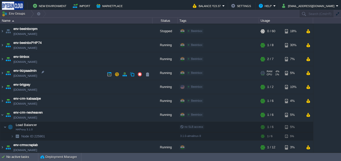
scroll to position [83, 0]
click at [3, 73] on img at bounding box center [2, 73] width 4 height 14
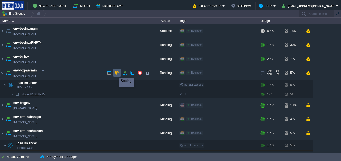
click at [115, 74] on button "button" at bounding box center [117, 73] width 5 height 5
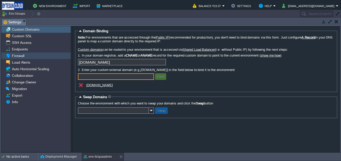
click at [24, 54] on div "Firewall" at bounding box center [35, 55] width 69 height 7
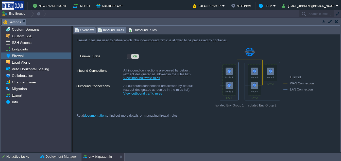
click at [118, 31] on span "Inbound Rules" at bounding box center [111, 30] width 26 height 6
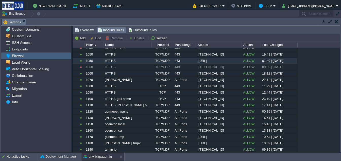
scroll to position [65, 0]
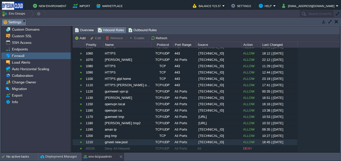
click at [110, 142] on div "gmeet new pool" at bounding box center [127, 142] width 48 height 6
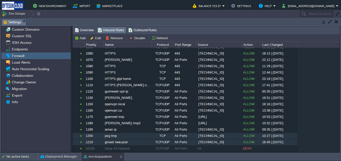
click at [111, 136] on div "psg tmp" at bounding box center [127, 136] width 48 height 6
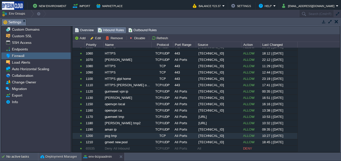
click at [111, 136] on div "psg tmp" at bounding box center [127, 136] width 48 height 6
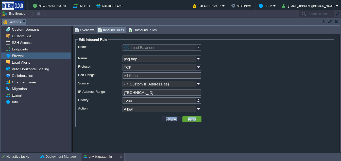
click at [111, 136] on form "Edit Inbound Rule Nodes: Load Balancer Name: psg tmp Protocol: TCP Port Range: …" at bounding box center [206, 93] width 267 height 118
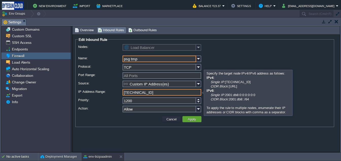
click at [154, 93] on input "[TECHNICAL_ID]" at bounding box center [161, 92] width 79 height 7
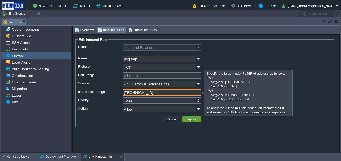
click at [154, 93] on input "[TECHNICAL_ID]" at bounding box center [161, 92] width 79 height 7
paste input "[TECHNICAL_ID]"
type input "[TECHNICAL_ID]"
click at [190, 118] on button "Apply" at bounding box center [191, 119] width 11 height 5
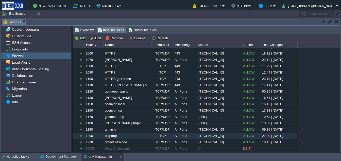
click at [128, 138] on div "psg tmp" at bounding box center [127, 136] width 48 height 6
type input "Load Balancer"
type input "psg tmp"
type input "All Ports"
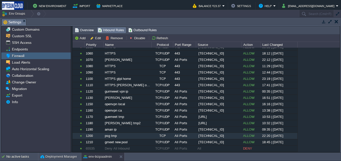
type input "Custom IP Address(es)"
type input "[TECHNICAL_ID]"
type input "1200"
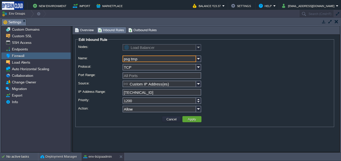
click at [146, 69] on input "TCP" at bounding box center [159, 67] width 74 height 7
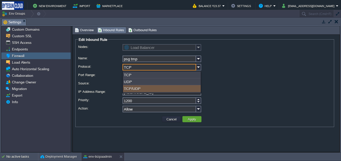
click at [135, 92] on div "TCP/UDP" at bounding box center [162, 88] width 78 height 7
type input "TCP/UDP"
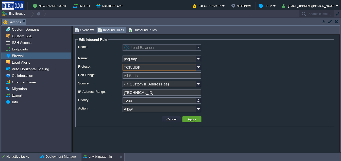
click at [159, 91] on input "[TECHNICAL_ID]" at bounding box center [161, 92] width 79 height 7
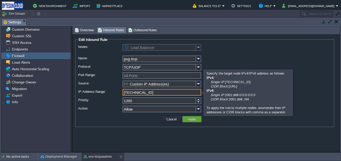
click at [133, 120] on td at bounding box center [120, 119] width 82 height 8
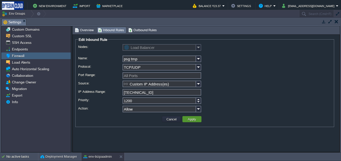
click at [191, 120] on button "Apply" at bounding box center [191, 119] width 11 height 5
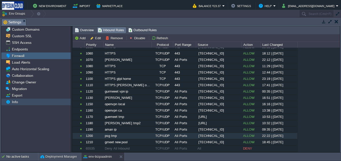
click at [38, 103] on div "Info" at bounding box center [35, 102] width 69 height 7
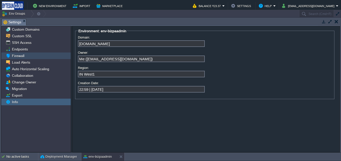
click at [24, 55] on span "Firewall" at bounding box center [18, 56] width 14 height 5
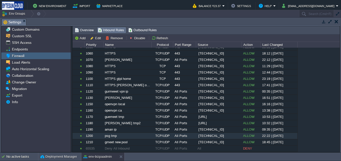
click at [121, 136] on div "psg tmp" at bounding box center [127, 136] width 48 height 6
type input "Load Balancer"
type input "psg tmp"
type input "TCP/UDP"
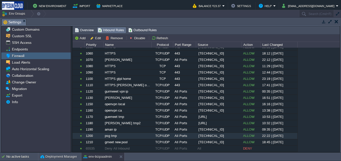
type input "All Ports"
type input "Custom IP Address(es)"
type input "[TECHNICAL_ID]"
type input "1200"
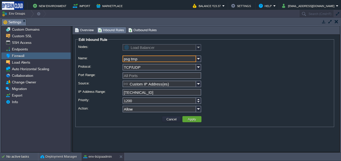
click at [147, 91] on input "[TECHNICAL_ID]" at bounding box center [161, 92] width 79 height 7
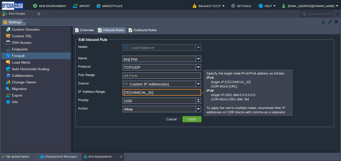
click at [147, 91] on input "[TECHNICAL_ID]" at bounding box center [161, 92] width 79 height 7
paste input "[TECHNICAL_ID]"
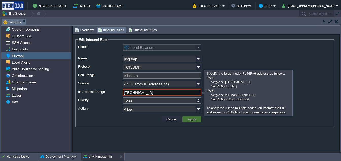
type input "[TECHNICAL_ID]"
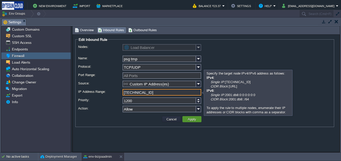
click at [188, 118] on button "Apply" at bounding box center [191, 119] width 11 height 5
